Goal: Check status: Check status

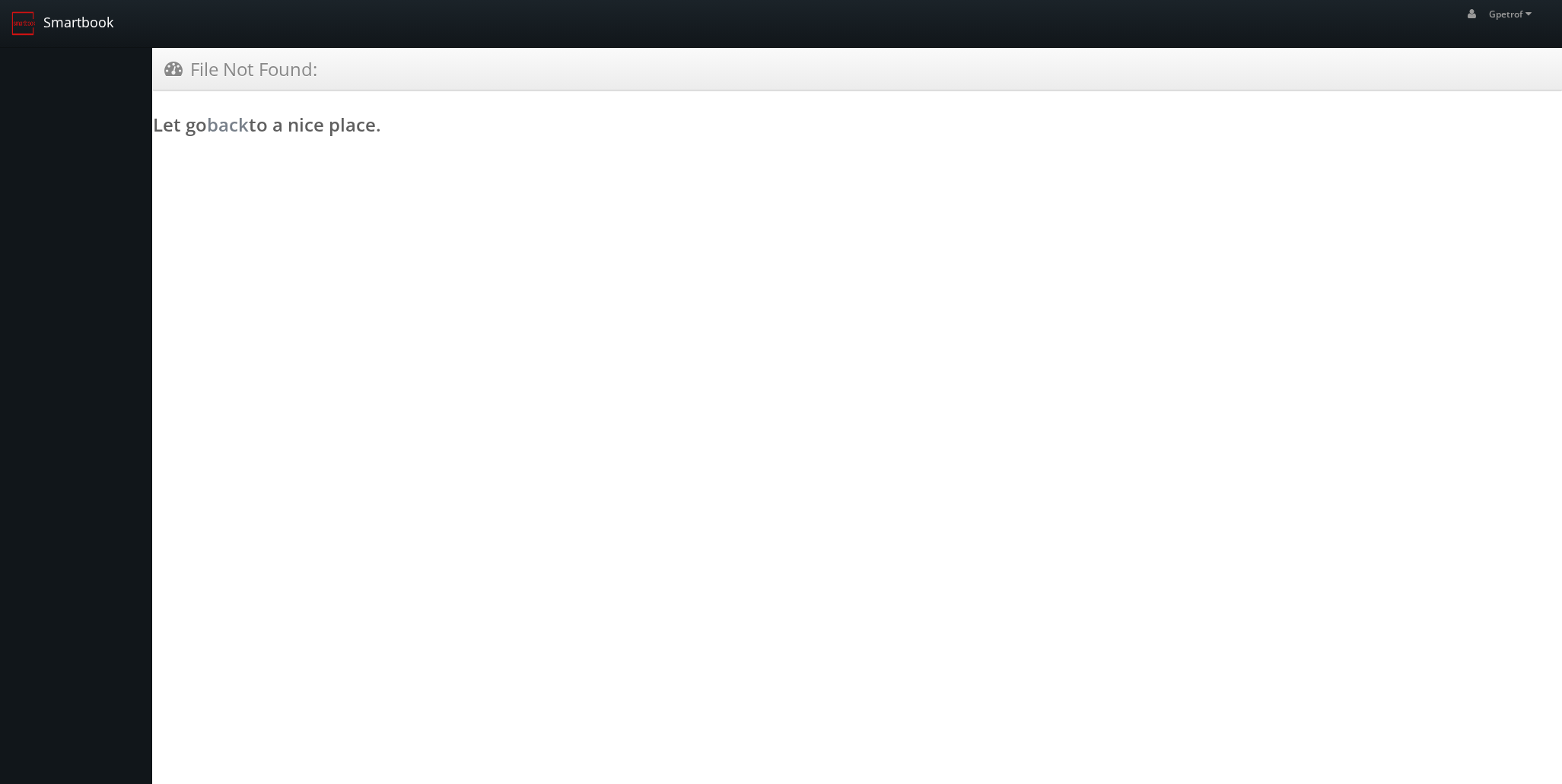
click at [59, 19] on link "Smartbook" at bounding box center [62, 23] width 125 height 47
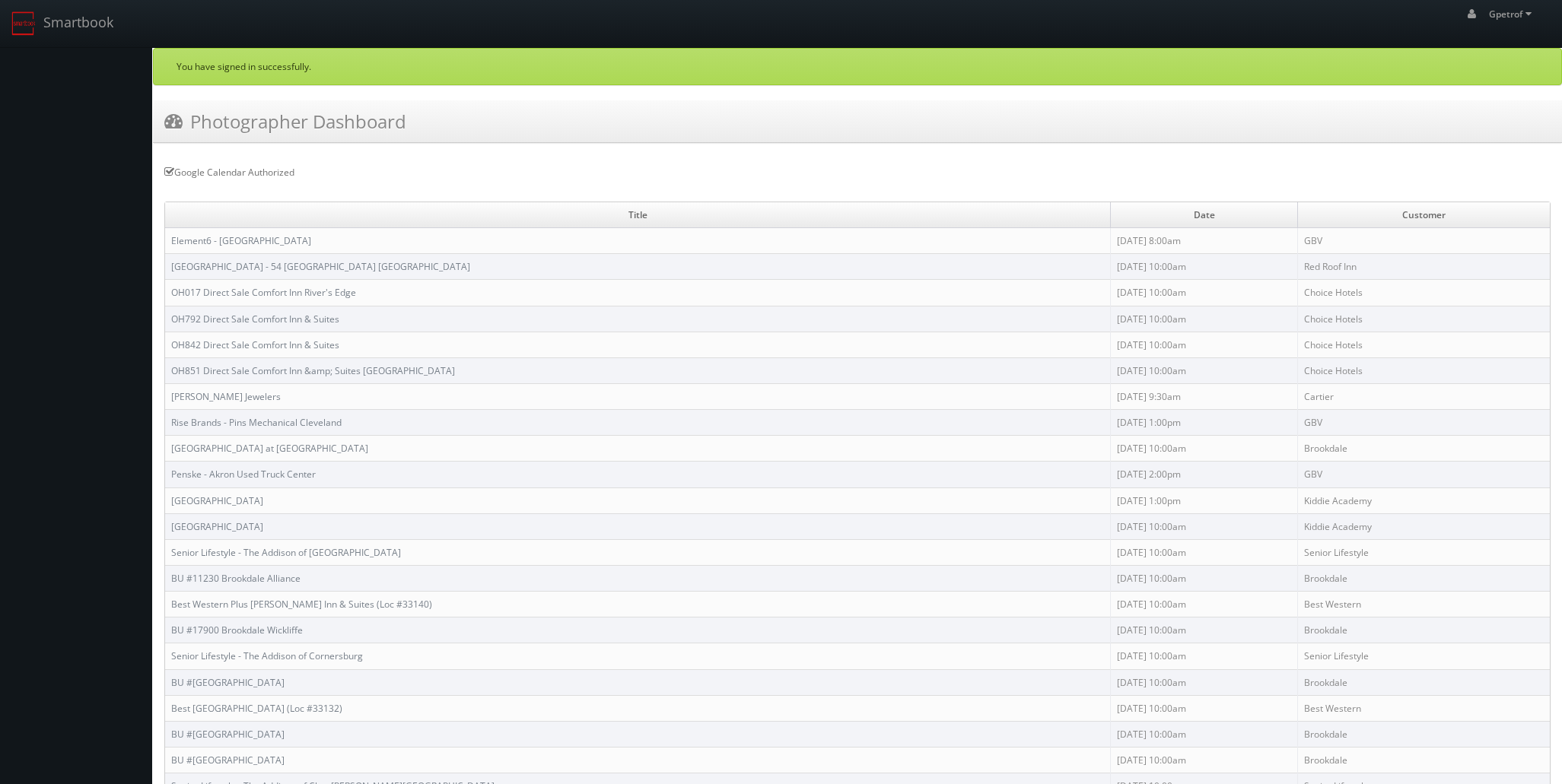
drag, startPoint x: 815, startPoint y: 238, endPoint x: 575, endPoint y: 233, distance: 240.1
click at [794, 239] on td "Element6 - [GEOGRAPHIC_DATA]" at bounding box center [638, 241] width 946 height 26
click at [234, 240] on link "Element6 - [GEOGRAPHIC_DATA]" at bounding box center [241, 241] width 140 height 13
